Goal: Obtain resource: Download file/media

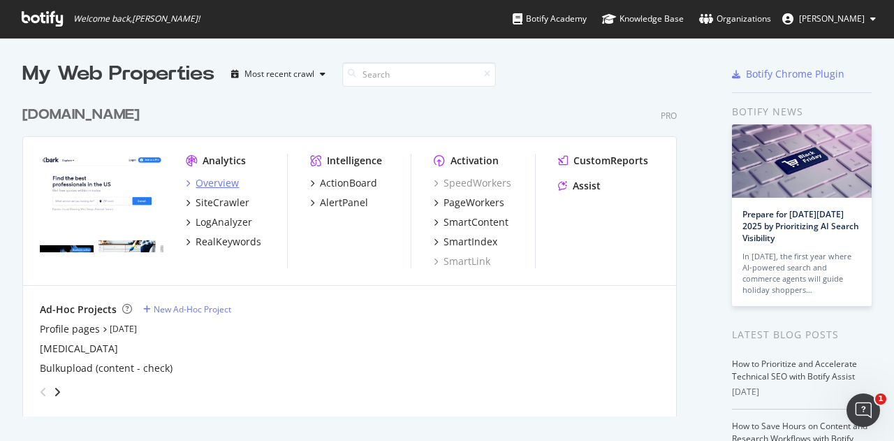
click at [226, 184] on div "Overview" at bounding box center [216, 183] width 43 height 14
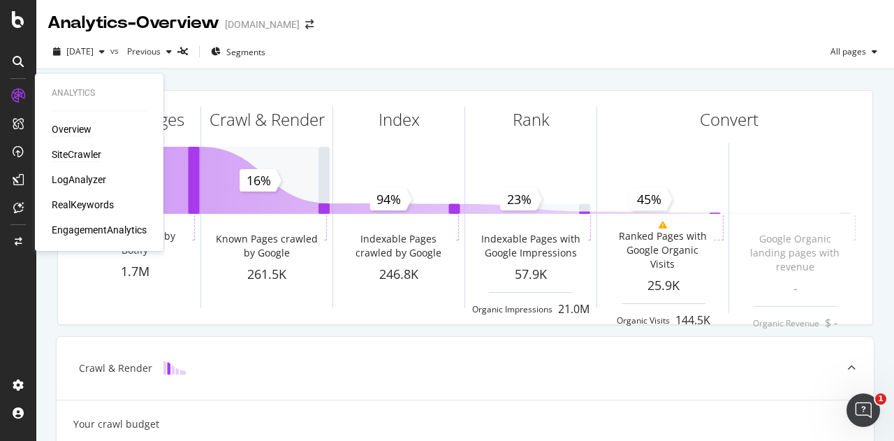
click at [101, 152] on div "SiteCrawler" at bounding box center [77, 154] width 50 height 14
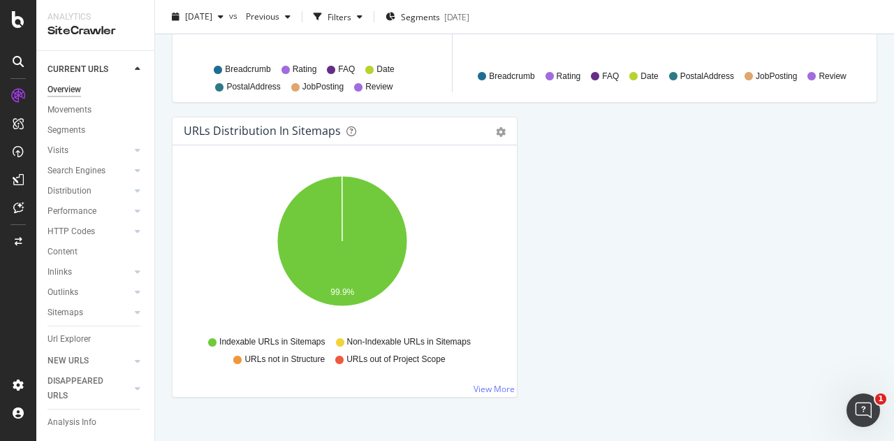
scroll to position [1581, 0]
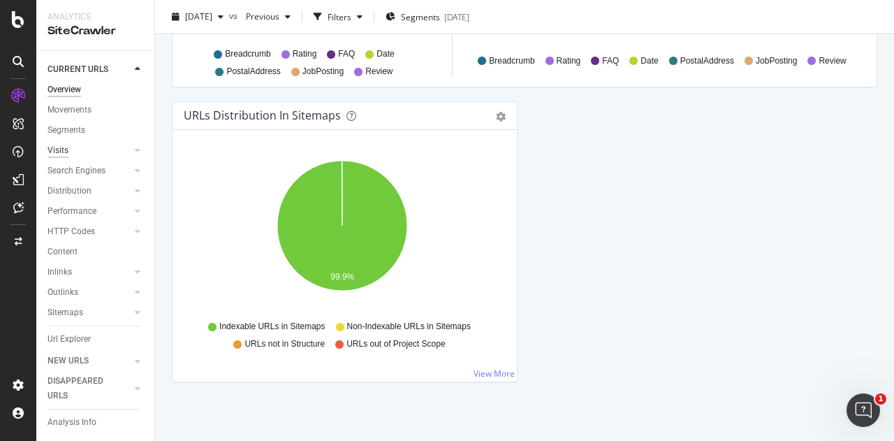
click at [63, 146] on div "Visits" at bounding box center [57, 150] width 21 height 15
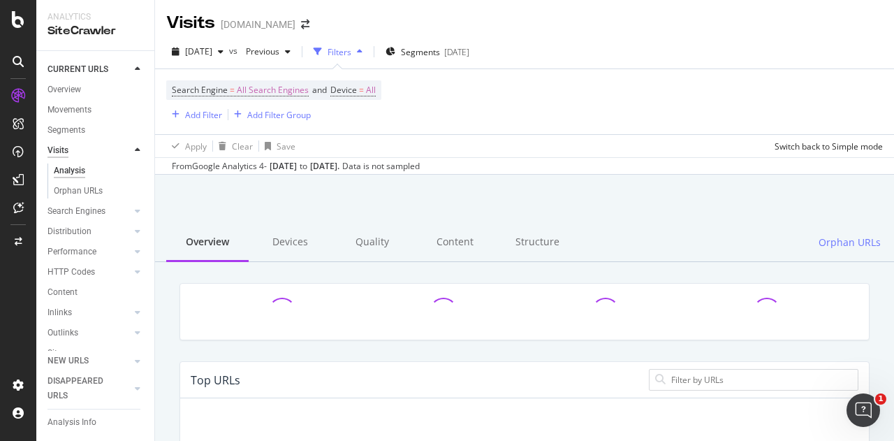
click at [63, 146] on div "Visits" at bounding box center [57, 150] width 21 height 15
click at [72, 90] on div "Overview" at bounding box center [64, 89] width 34 height 15
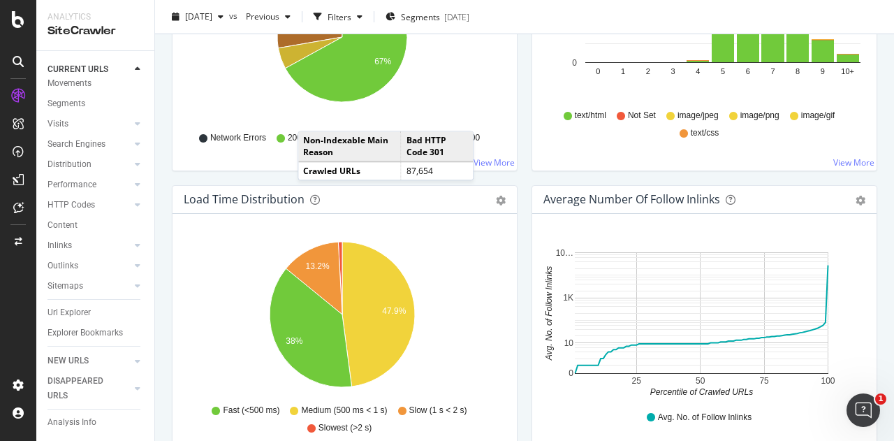
scroll to position [42, 0]
drag, startPoint x: 77, startPoint y: 297, endPoint x: 684, endPoint y: 216, distance: 611.4
click at [77, 304] on div "Url Explorer" at bounding box center [68, 311] width 43 height 15
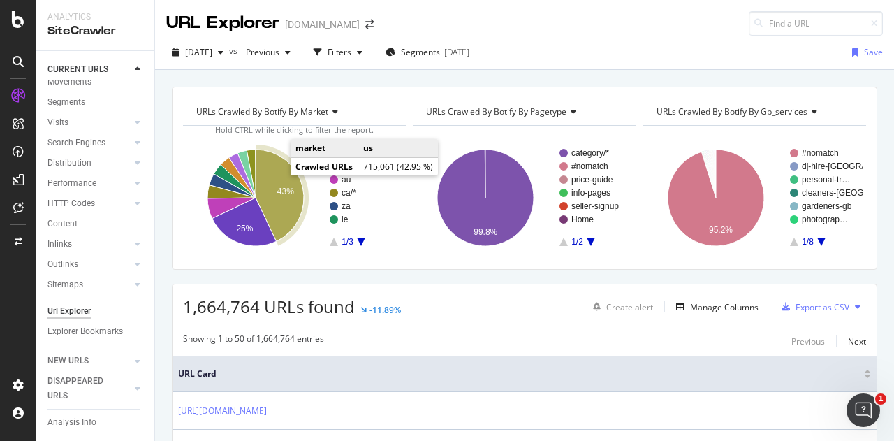
click at [289, 177] on icon "A chart." at bounding box center [280, 194] width 48 height 91
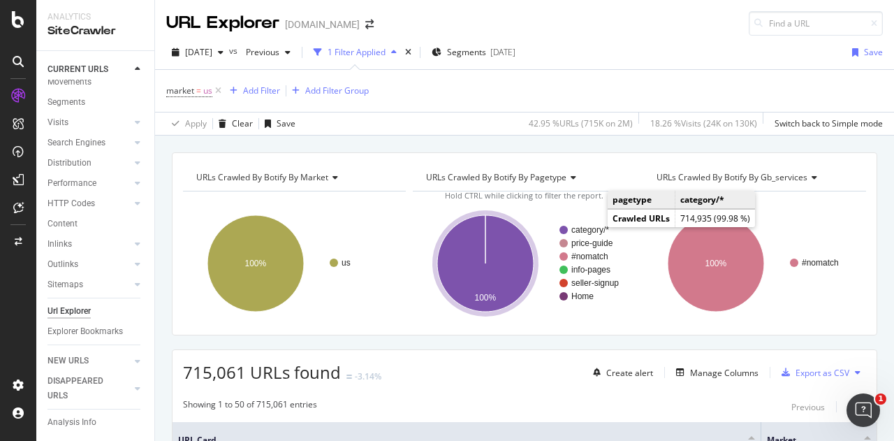
click at [595, 228] on text "category/*" at bounding box center [590, 230] width 38 height 10
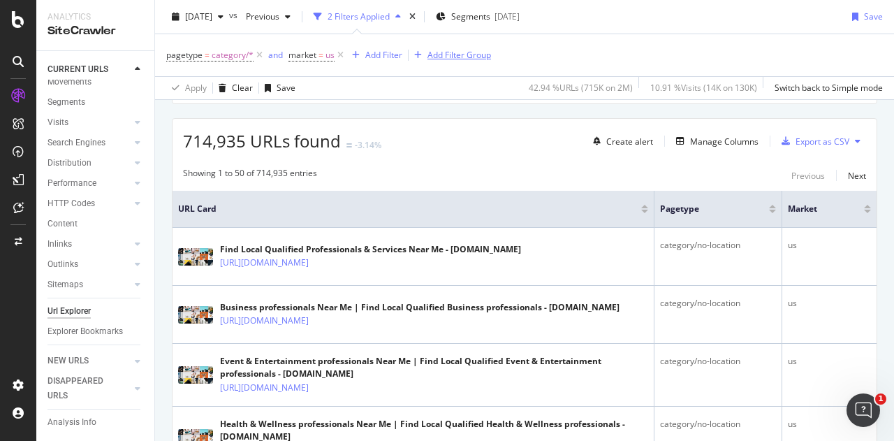
scroll to position [209, 0]
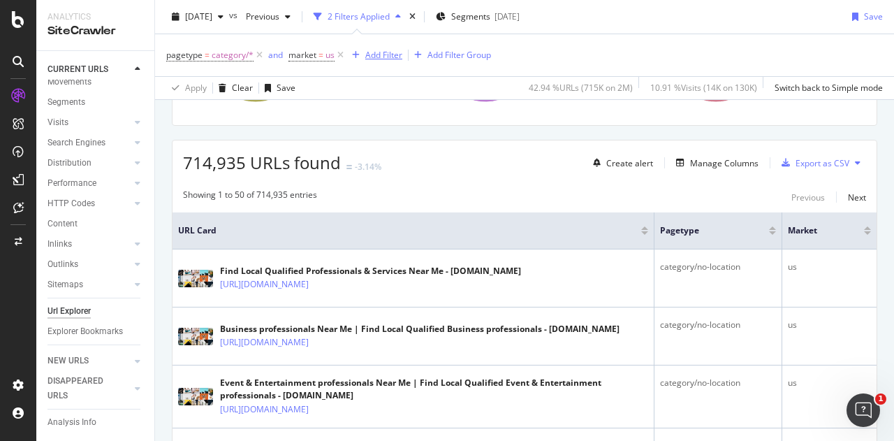
click at [383, 58] on div "Add Filter" at bounding box center [383, 55] width 37 height 12
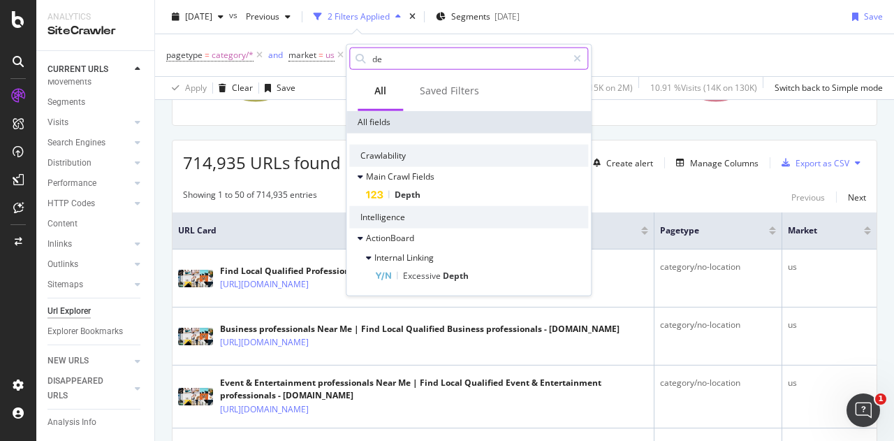
type input "d"
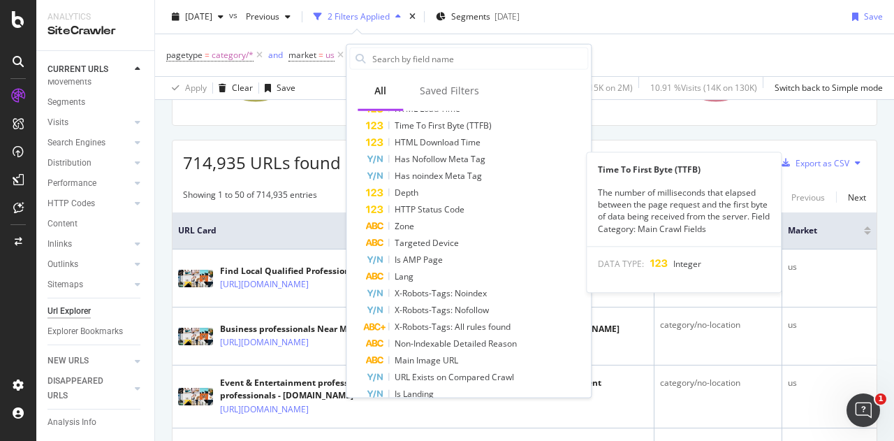
scroll to position [698, 0]
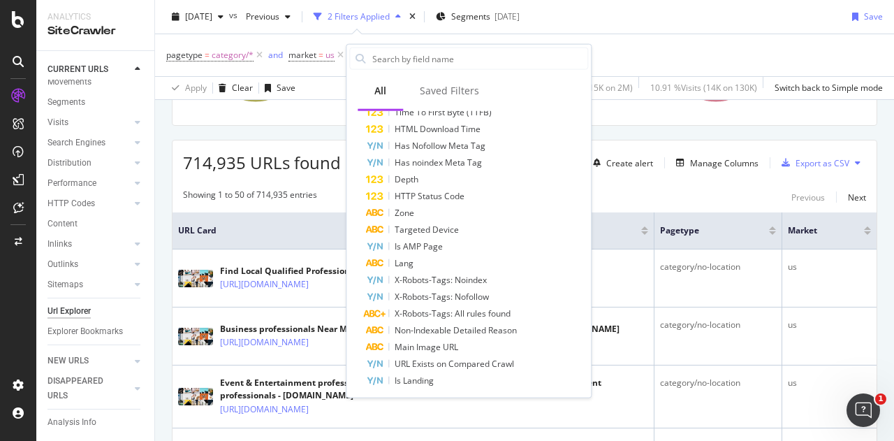
drag, startPoint x: 672, startPoint y: 127, endPoint x: 663, endPoint y: 121, distance: 11.6
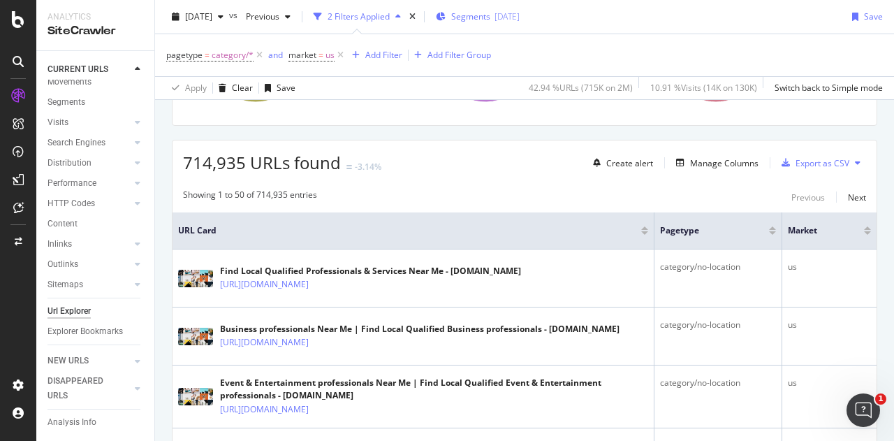
click at [490, 17] on span "Segments" at bounding box center [470, 16] width 39 height 12
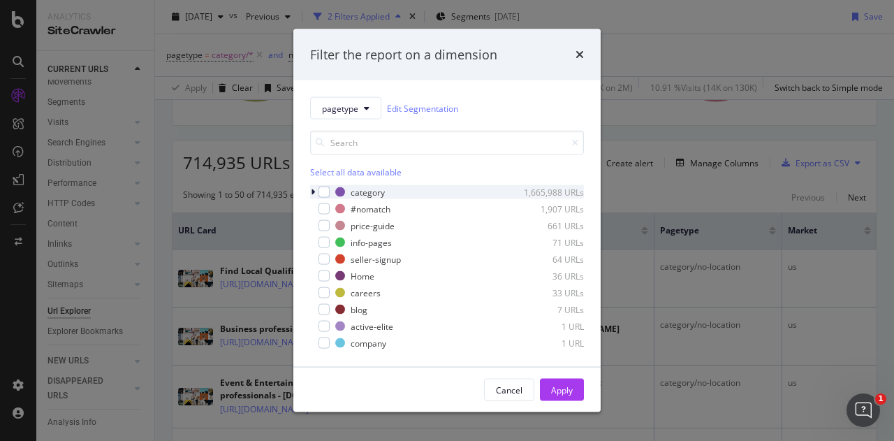
click at [314, 191] on icon "modal" at bounding box center [313, 192] width 4 height 8
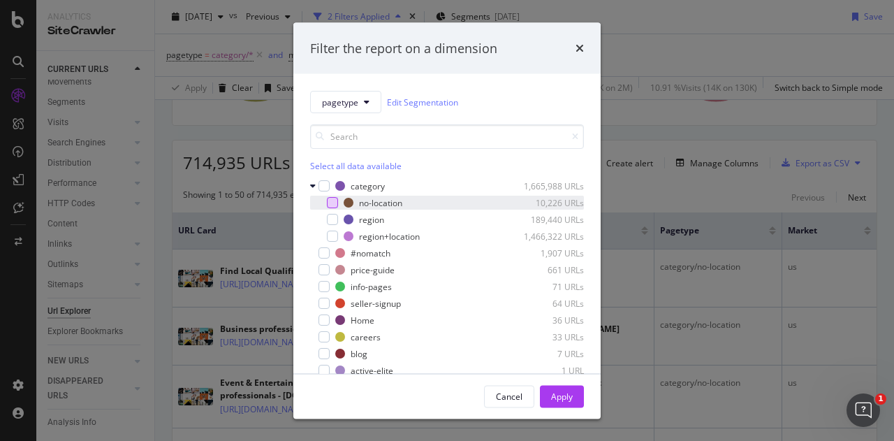
click at [332, 199] on div "modal" at bounding box center [332, 202] width 11 height 11
click at [566, 399] on div "Apply" at bounding box center [562, 396] width 22 height 12
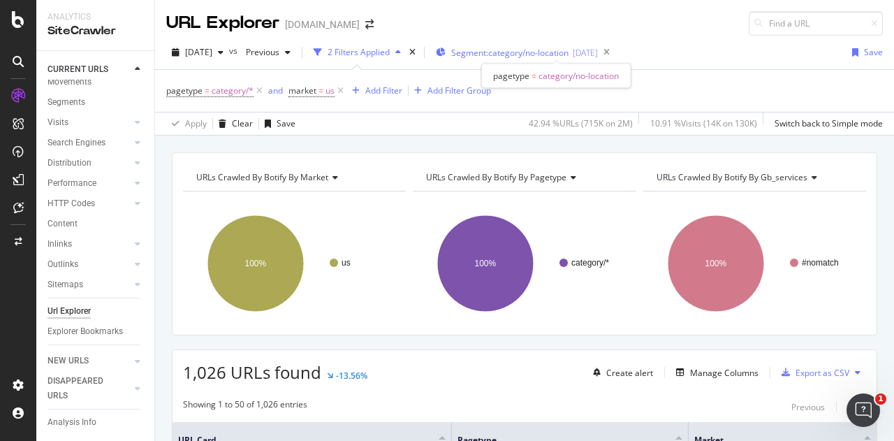
click at [517, 55] on span "Segment: category/no-location" at bounding box center [509, 53] width 117 height 12
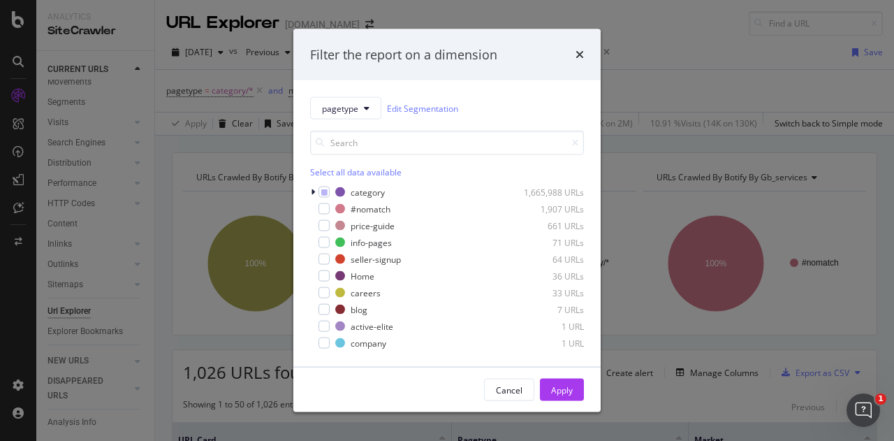
click at [675, 147] on div "Filter the report on a dimension pagetype Edit Segmentation Select all data ava…" at bounding box center [447, 220] width 894 height 441
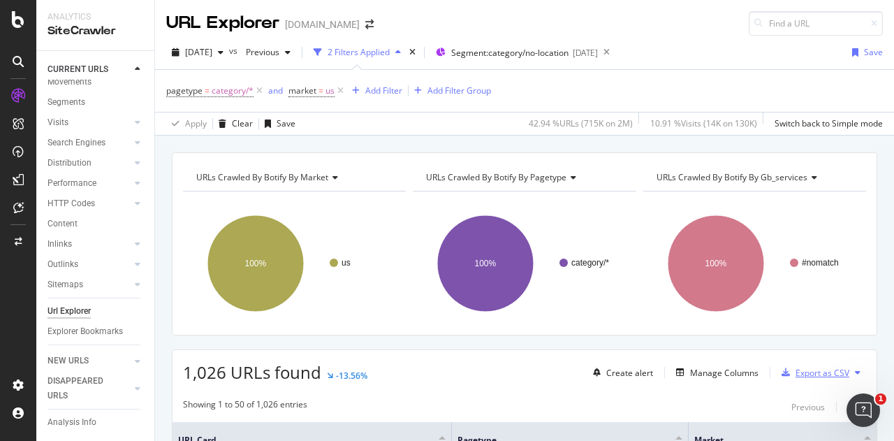
click at [783, 369] on div "button" at bounding box center [786, 372] width 20 height 8
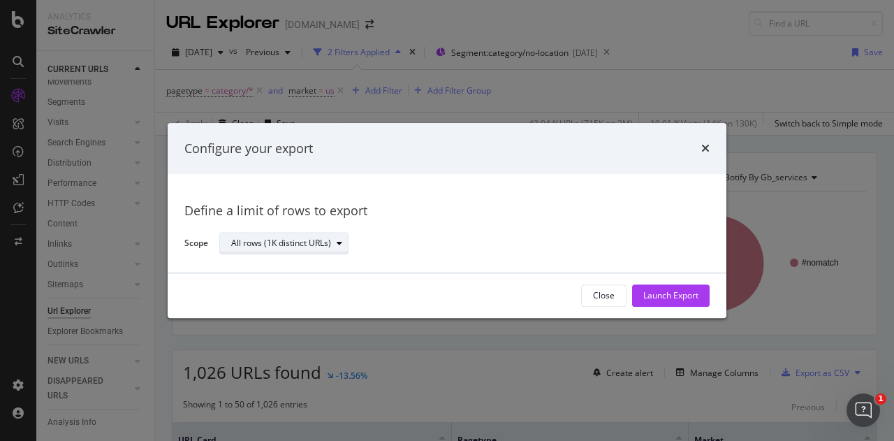
click at [253, 240] on div "All rows (1K distinct URLs)" at bounding box center [281, 243] width 100 height 8
click at [674, 291] on div "Launch Export" at bounding box center [670, 296] width 55 height 12
